Goal: Task Accomplishment & Management: Manage account settings

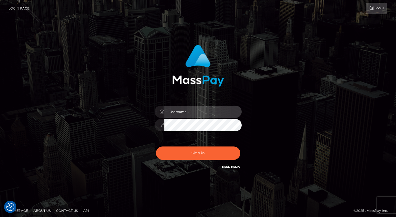
click at [194, 113] on input "text" at bounding box center [202, 112] width 77 height 12
type input "Alweng.megabonanza"
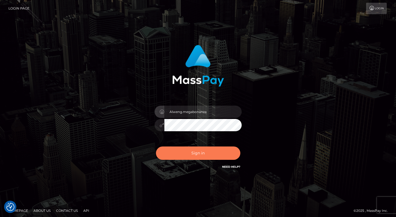
click at [197, 153] on button "Sign in" at bounding box center [198, 152] width 84 height 13
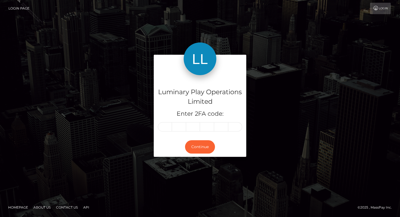
click at [166, 127] on input "text" at bounding box center [165, 126] width 14 height 9
type input "1"
type input "8"
type input "6"
type input "0"
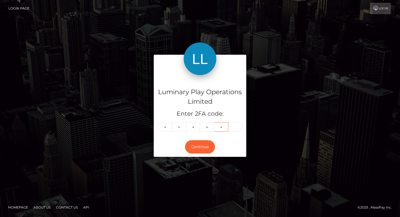
type input "6"
type input "2"
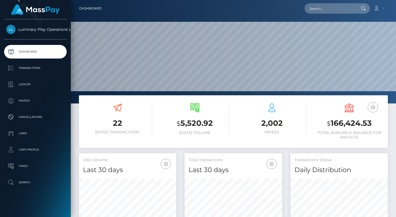
scroll to position [96, 97]
drag, startPoint x: 331, startPoint y: 126, endPoint x: 371, endPoint y: 127, distance: 40.3
click at [371, 127] on h3 "$ 166,424.53" at bounding box center [349, 123] width 69 height 11
copy h3 "166,424.53"
